Goal: Task Accomplishment & Management: Use online tool/utility

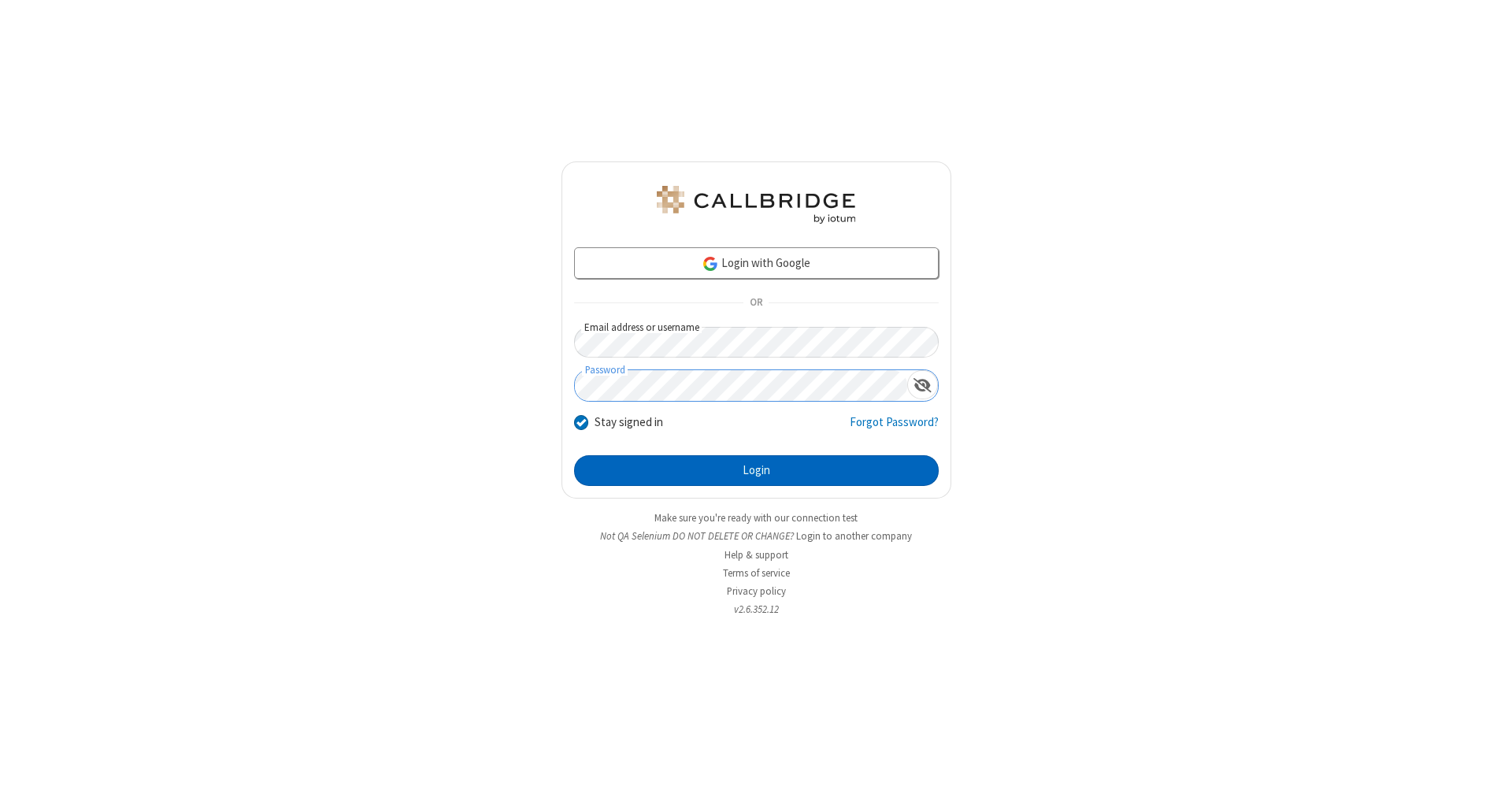
click at [756, 471] on button "Login" at bounding box center [756, 470] width 365 height 31
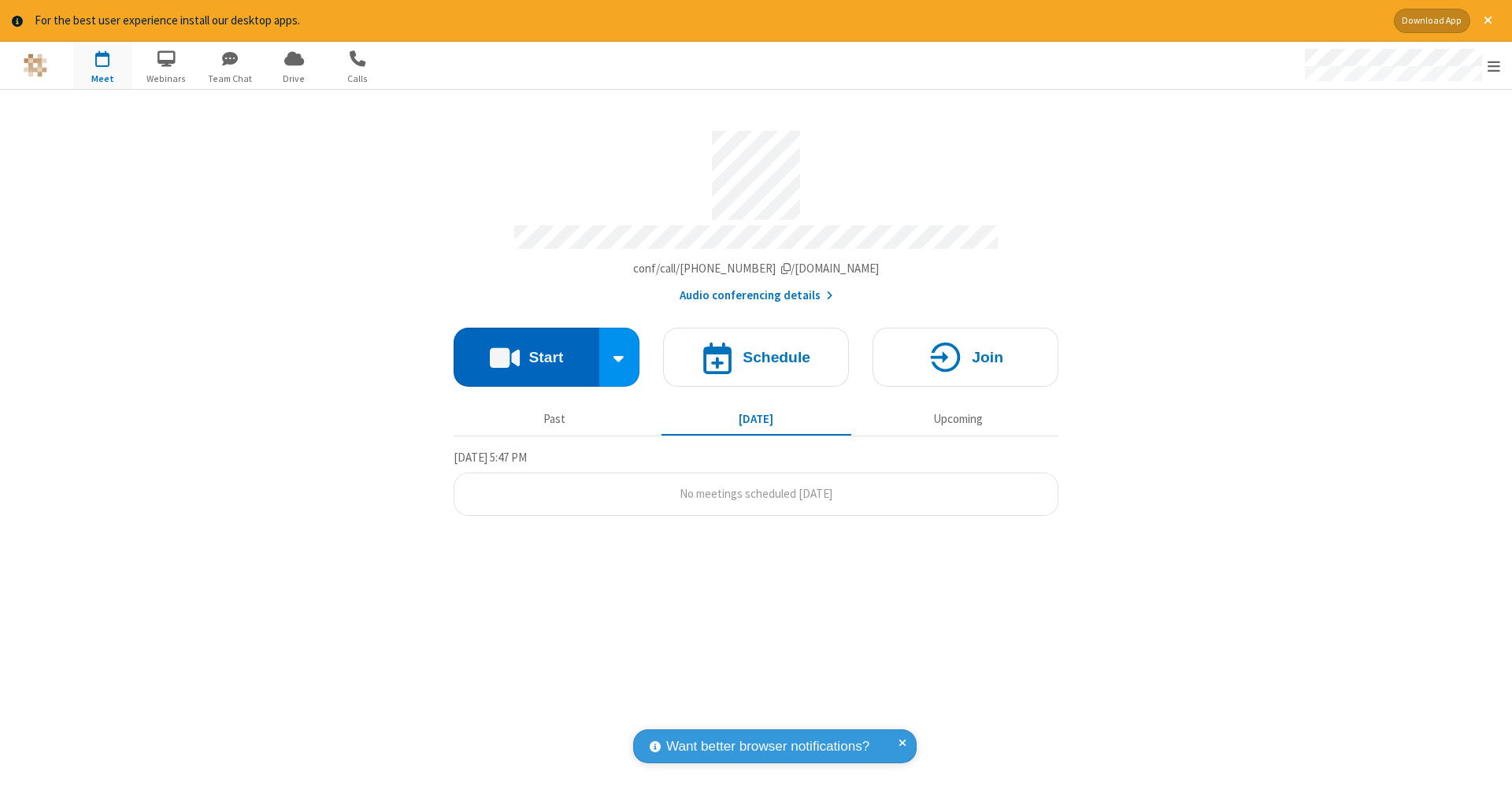
click at [526, 349] on button "Start" at bounding box center [526, 356] width 145 height 59
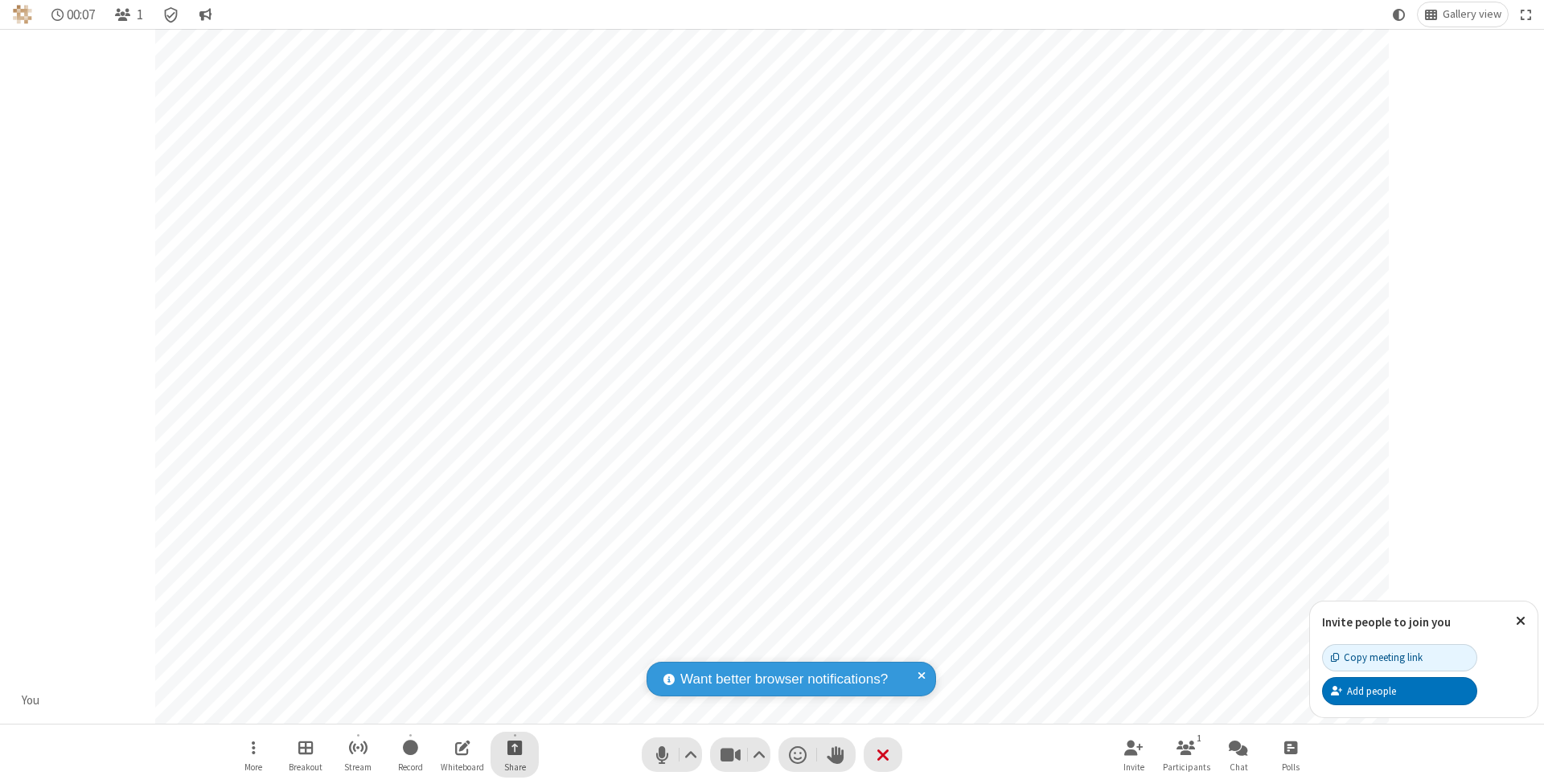
click at [514, 748] on span "Start sharing" at bounding box center [515, 747] width 16 height 20
click at [450, 709] on span "Share my screen" at bounding box center [450, 711] width 18 height 14
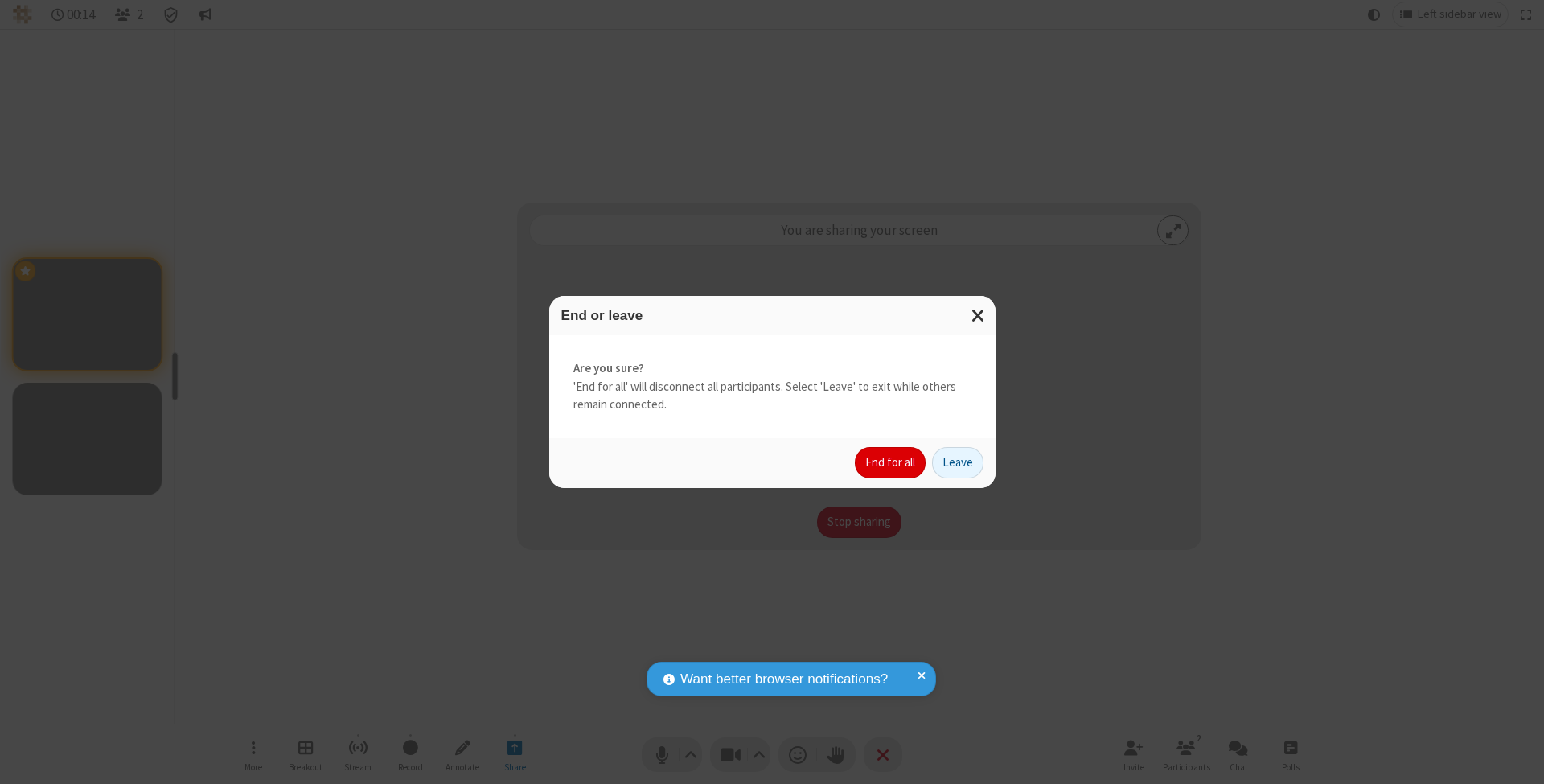
click at [891, 462] on button "End for all" at bounding box center [891, 463] width 71 height 32
